Goal: Navigation & Orientation: Find specific page/section

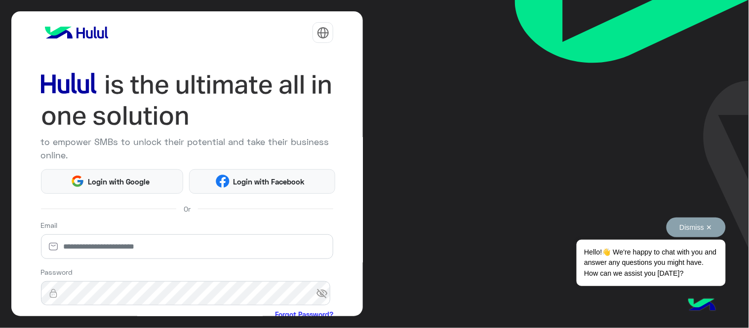
click at [685, 226] on button "Dismiss ✕" at bounding box center [695, 228] width 59 height 20
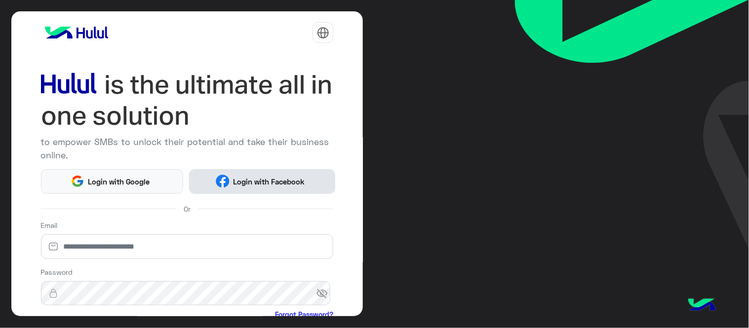
click at [328, 181] on button "Login with Facebook" at bounding box center [262, 181] width 146 height 25
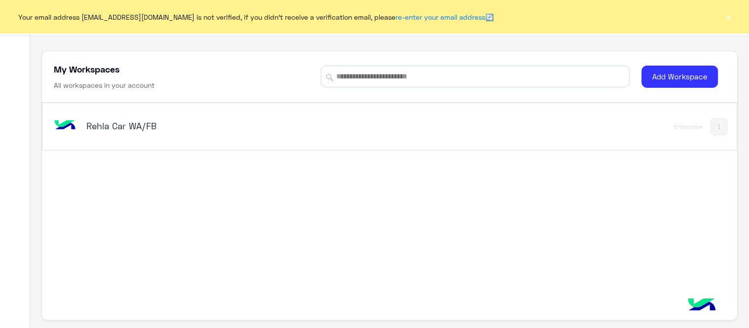
click at [142, 124] on h5 "Rehla Car WA/FB" at bounding box center [207, 126] width 243 height 12
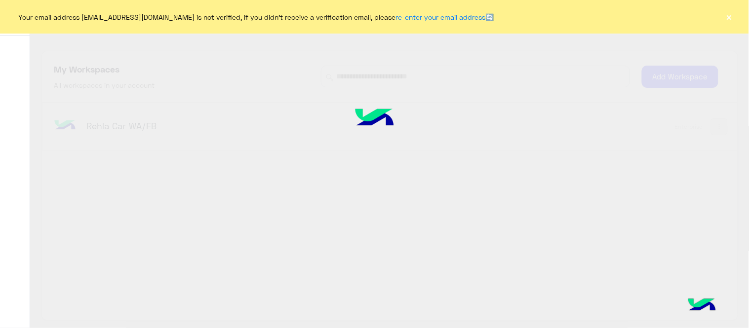
click at [734, 12] on div "Your email address [EMAIL_ADDRESS][DOMAIN_NAME] is not verified, if you didn't …" at bounding box center [374, 17] width 749 height 34
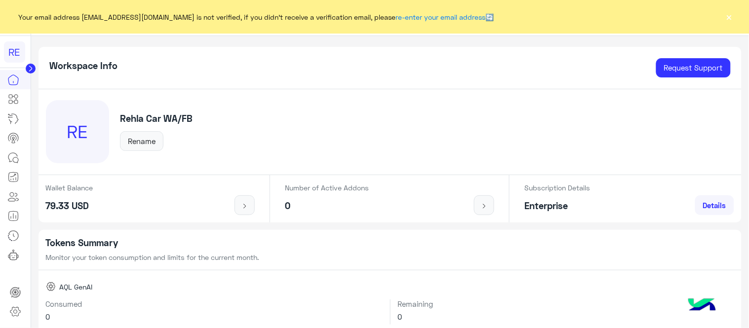
click at [728, 20] on button "×" at bounding box center [729, 17] width 10 height 10
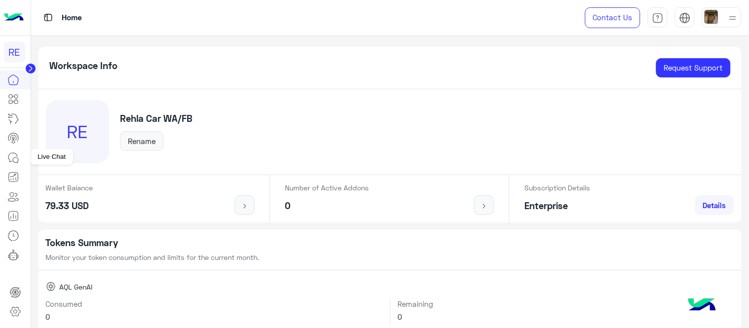
click at [10, 161] on icon at bounding box center [13, 158] width 12 height 12
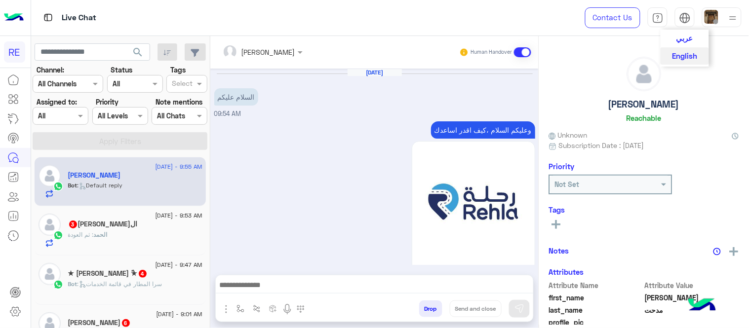
scroll to position [450, 0]
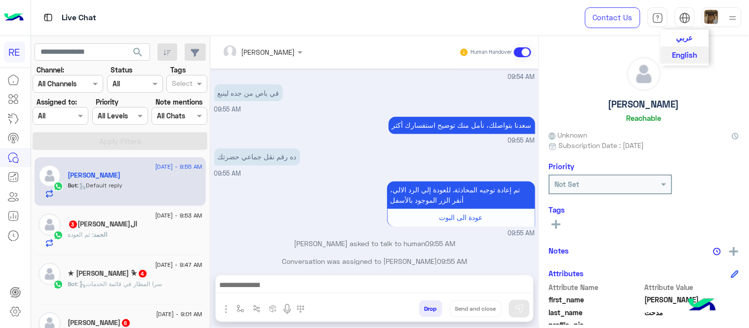
click at [688, 40] on span "عربي" at bounding box center [684, 37] width 17 height 9
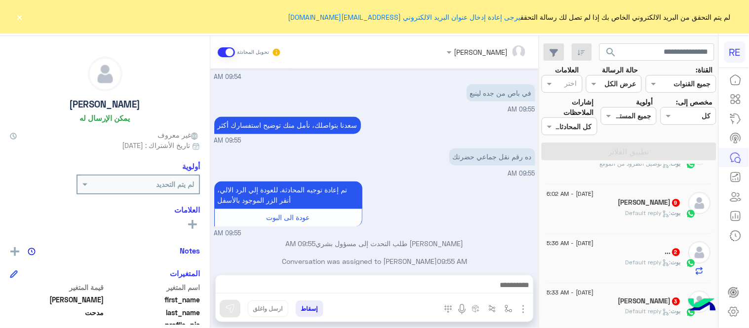
scroll to position [0, 0]
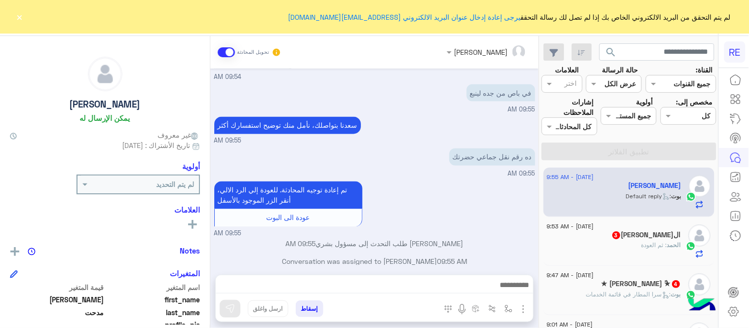
click at [16, 18] on button "×" at bounding box center [20, 17] width 10 height 10
